Goal: Task Accomplishment & Management: Use online tool/utility

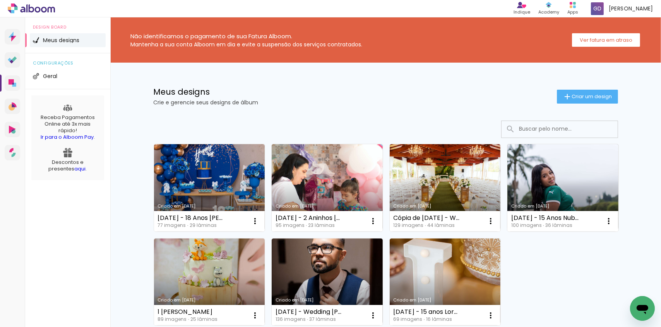
click at [180, 174] on link "Criado em [DATE]" at bounding box center [209, 187] width 111 height 87
